Goal: Transaction & Acquisition: Purchase product/service

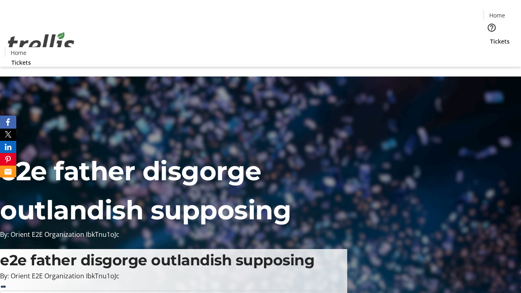
click at [490, 37] on span "Tickets" at bounding box center [500, 41] width 20 height 9
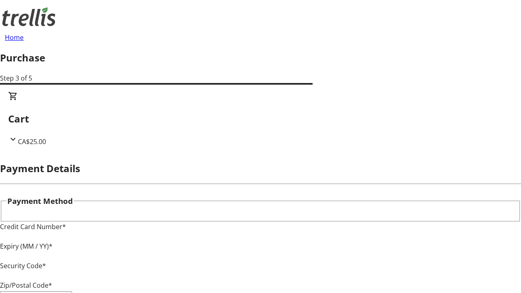
type input "V1Y 0C2"
